Goal: Find specific page/section: Find specific page/section

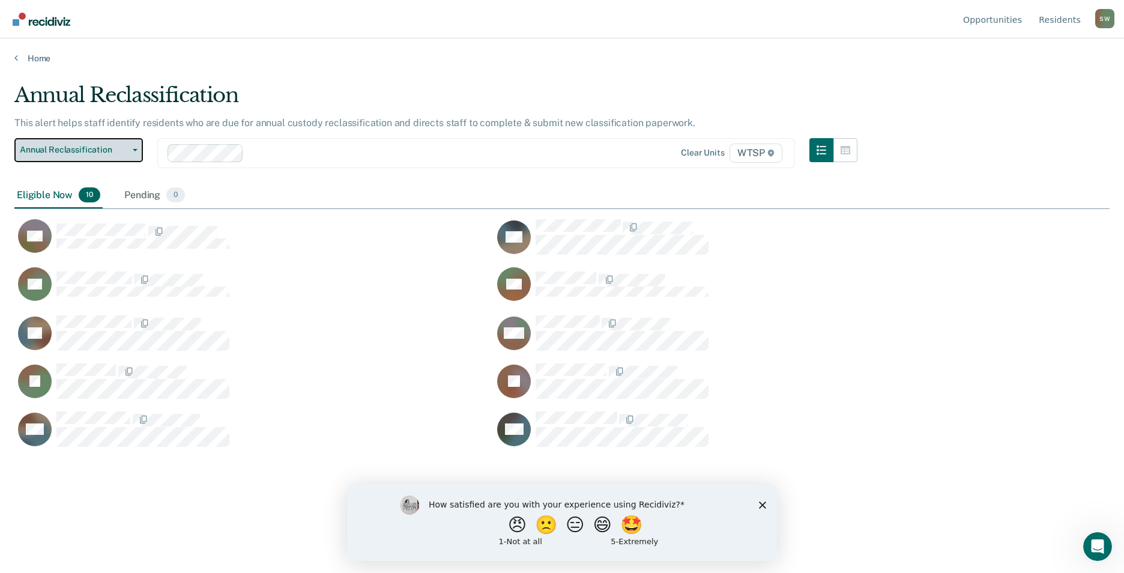
click at [127, 148] on span "Annual Reclassification" at bounding box center [74, 150] width 108 height 10
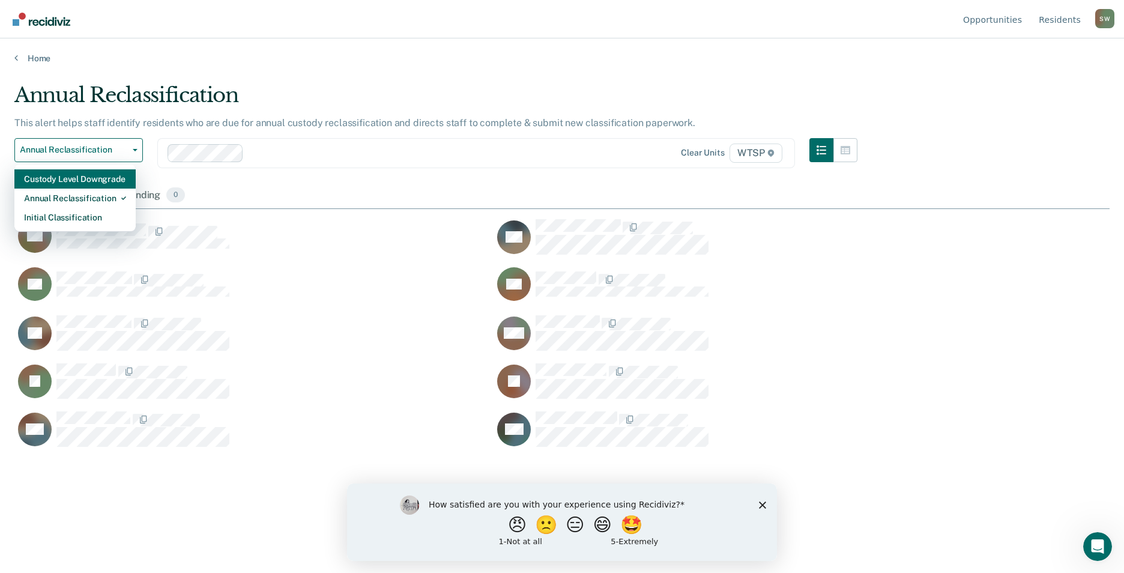
click at [102, 186] on div "Custody Level Downgrade" at bounding box center [75, 178] width 102 height 19
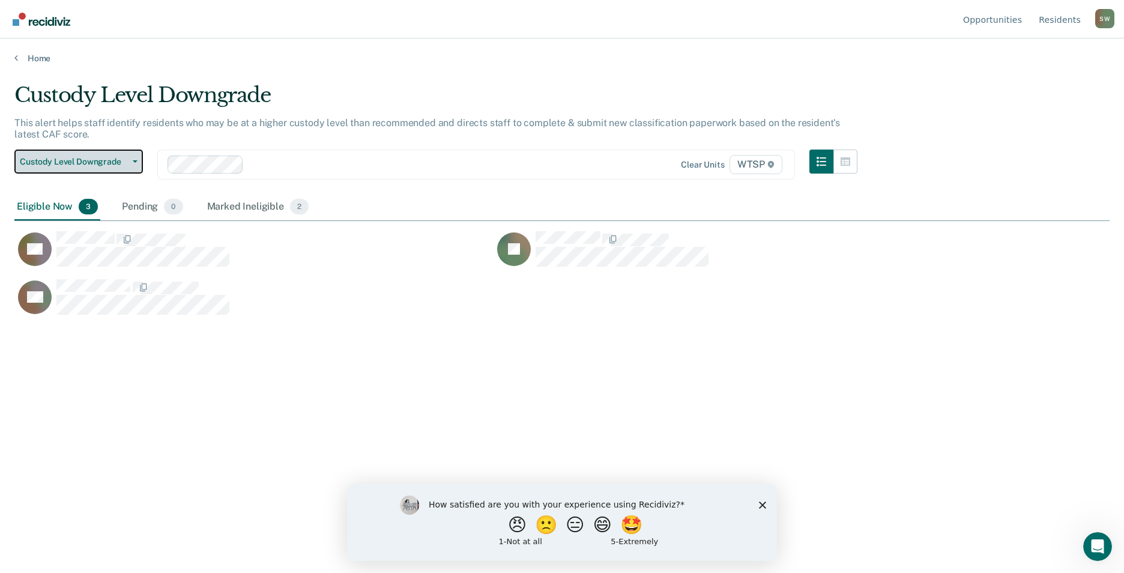
click at [75, 161] on span "Custody Level Downgrade" at bounding box center [74, 162] width 108 height 10
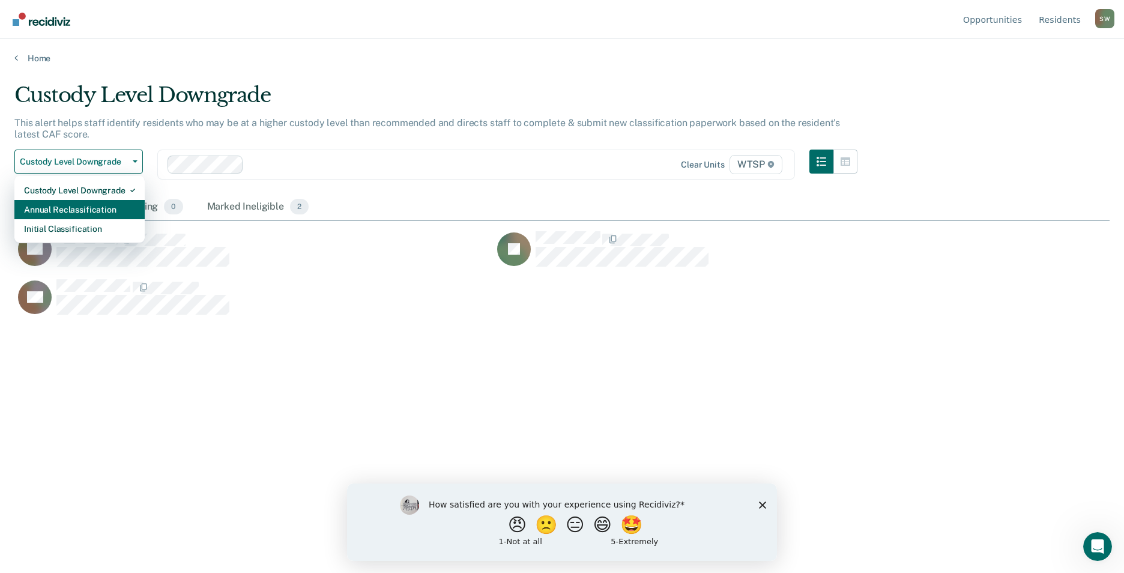
click at [76, 213] on div "Annual Reclassification" at bounding box center [79, 209] width 111 height 19
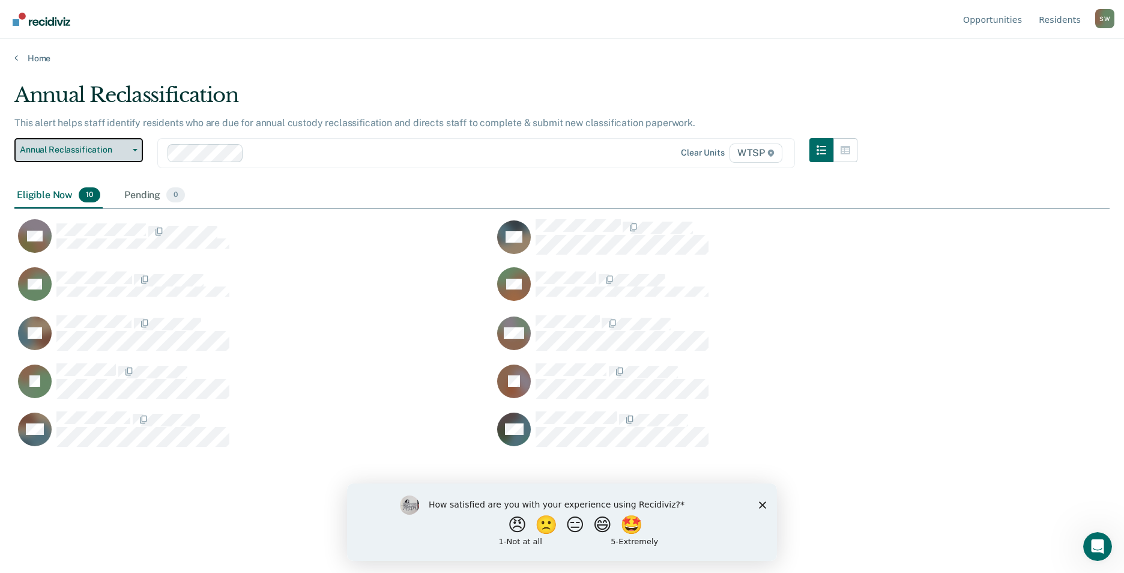
click at [76, 142] on button "Annual Reclassification" at bounding box center [78, 150] width 129 height 24
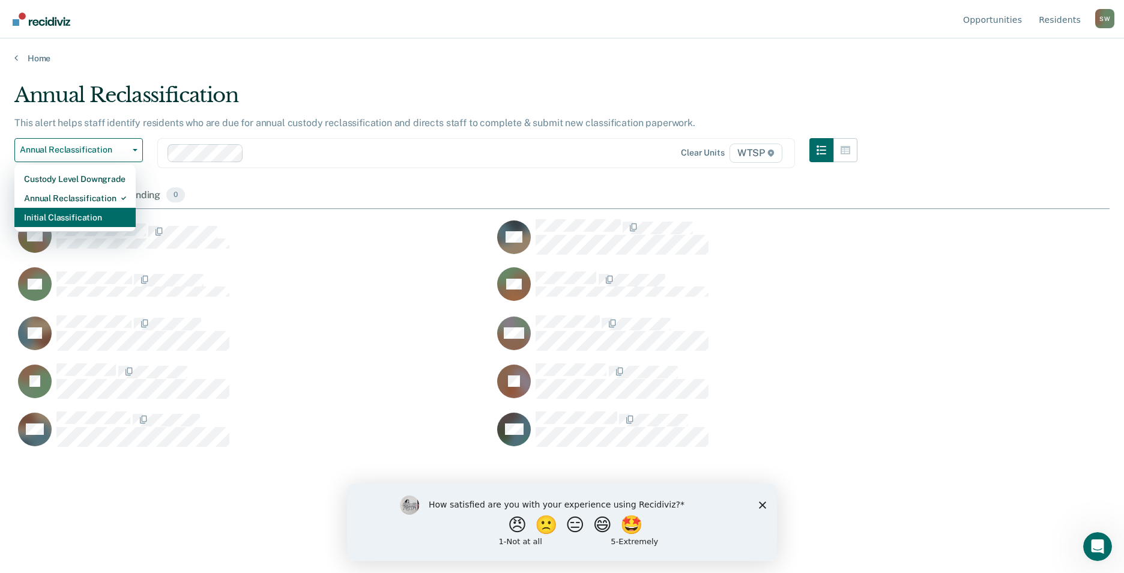
click at [72, 219] on div "Initial Classification" at bounding box center [75, 217] width 102 height 19
